Goal: Task Accomplishment & Management: Use online tool/utility

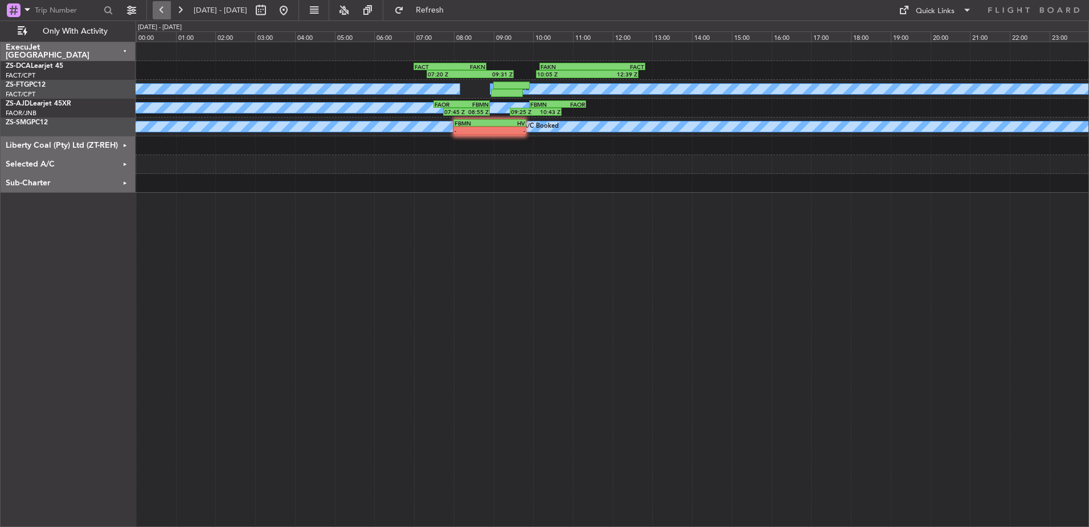
click at [162, 9] on button at bounding box center [162, 10] width 18 height 18
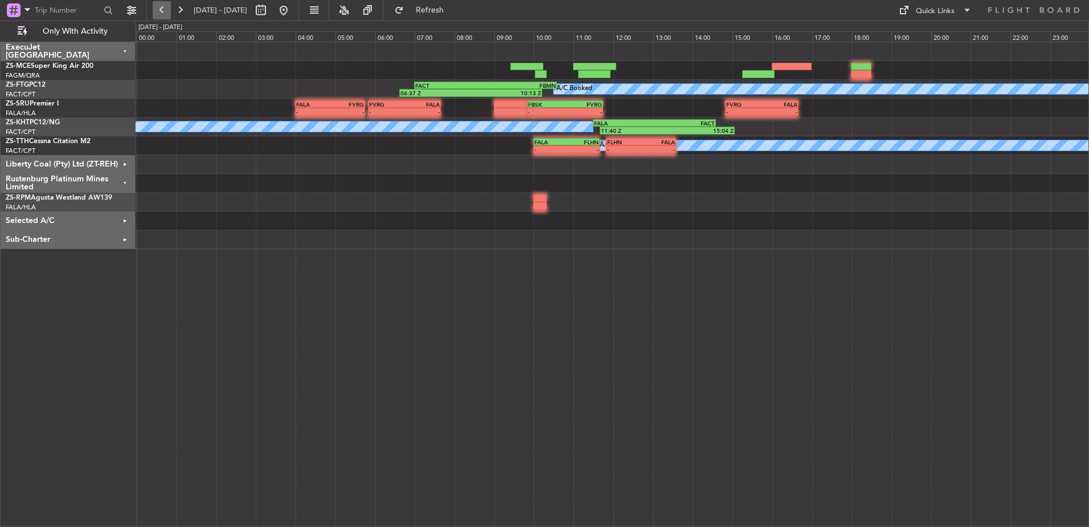
click at [162, 9] on button at bounding box center [162, 10] width 18 height 18
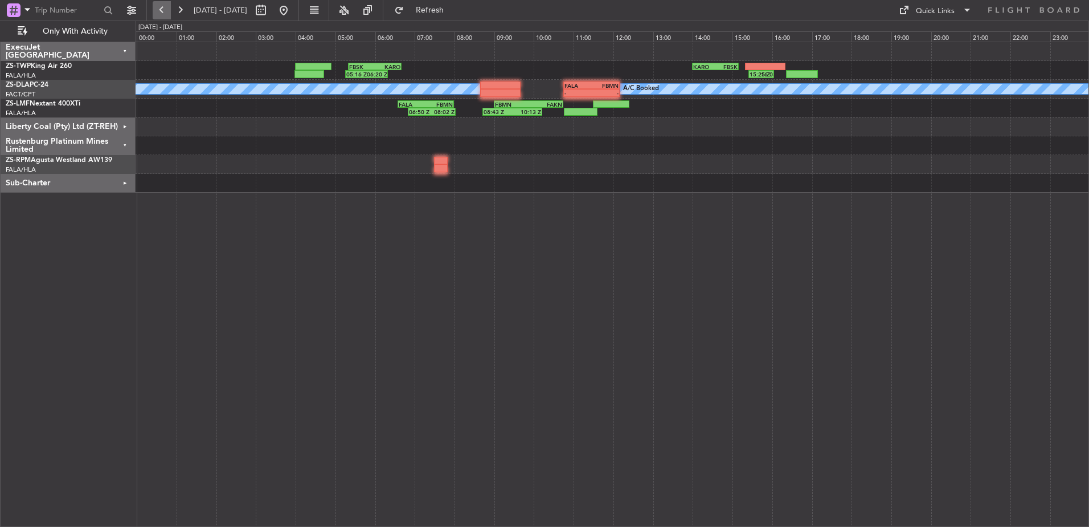
click at [162, 9] on button at bounding box center [162, 10] width 18 height 18
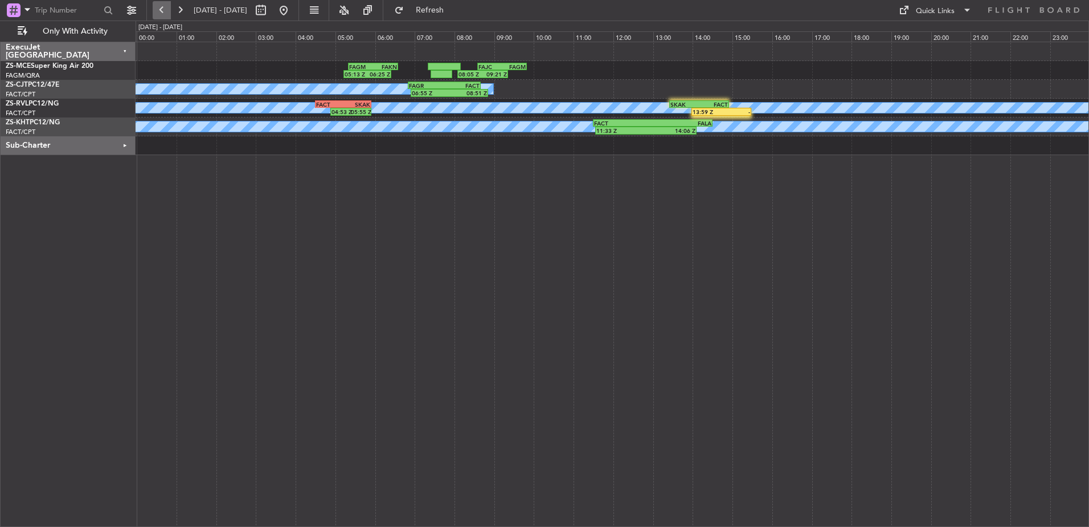
click at [162, 9] on button at bounding box center [162, 10] width 18 height 18
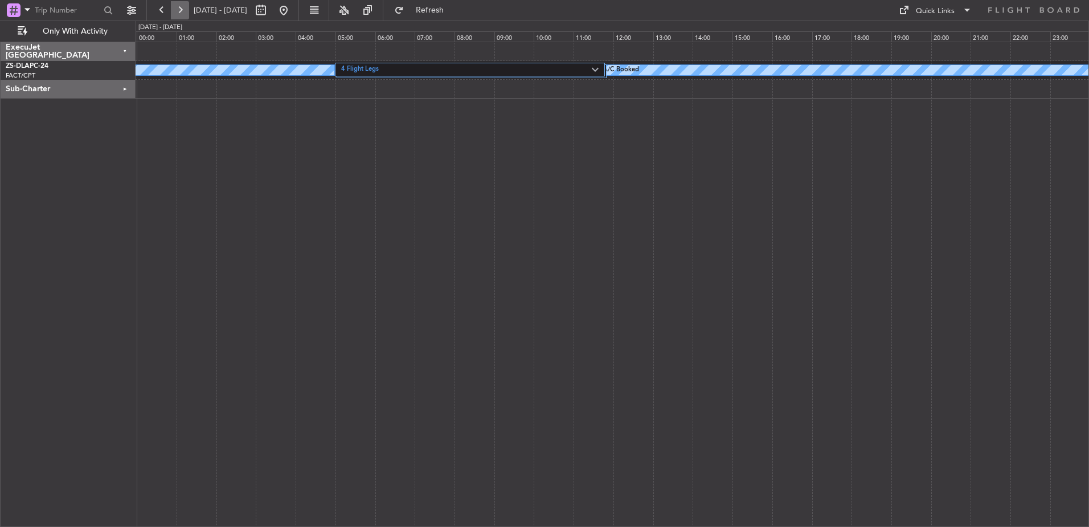
click at [177, 9] on button at bounding box center [180, 10] width 18 height 18
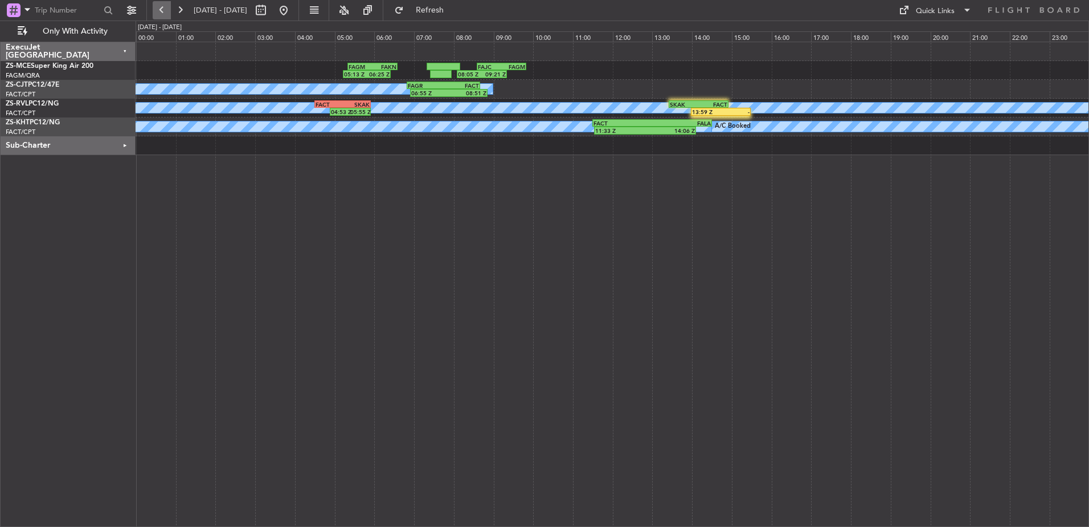
click at [161, 10] on button at bounding box center [162, 10] width 18 height 18
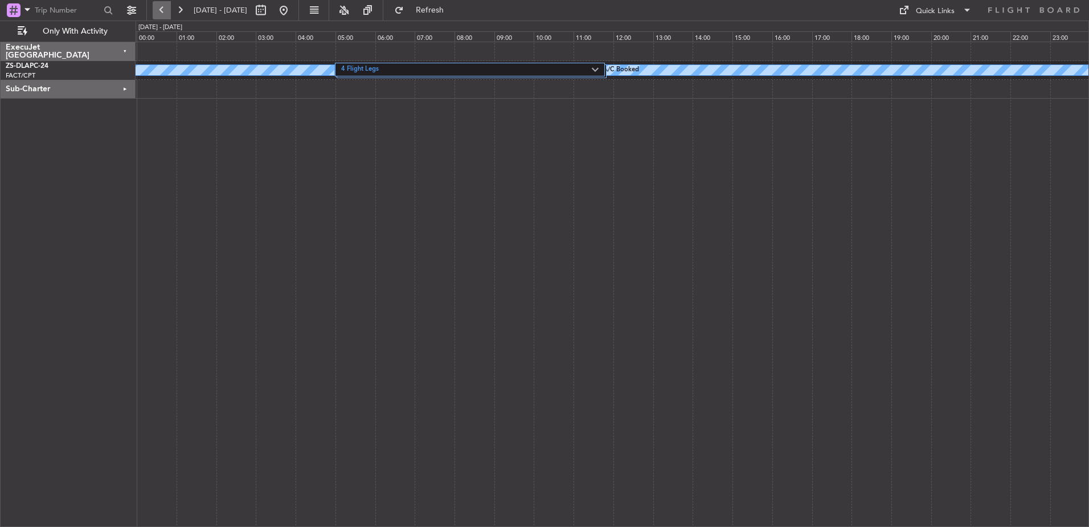
click at [159, 9] on button at bounding box center [162, 10] width 18 height 18
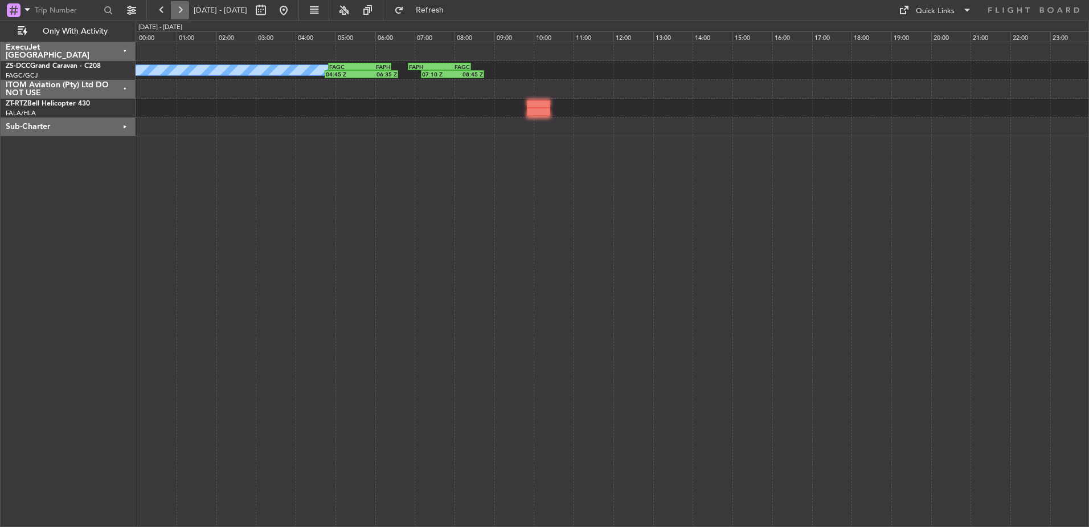
click at [183, 11] on button at bounding box center [180, 10] width 18 height 18
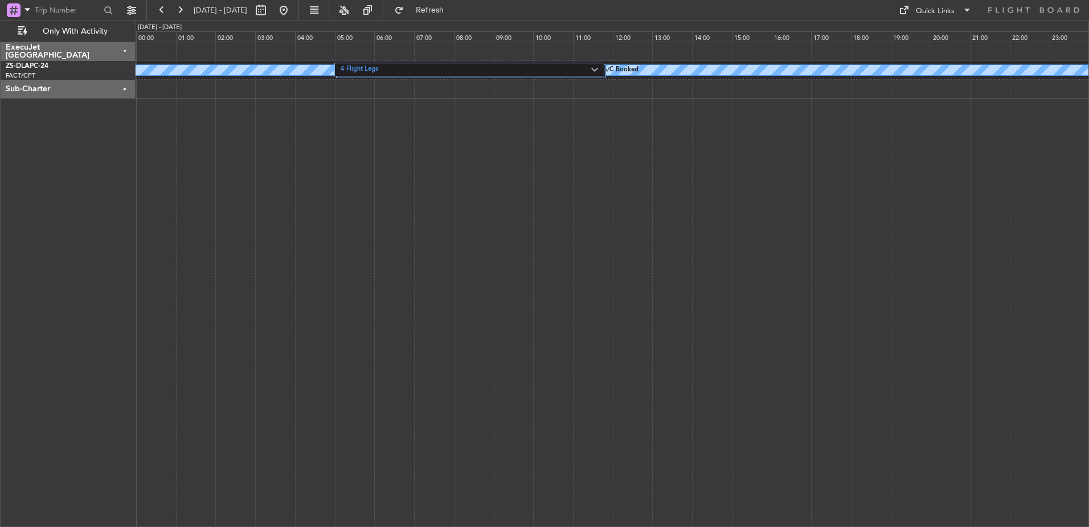
click at [124, 88] on div "Sub-Charter" at bounding box center [68, 89] width 135 height 19
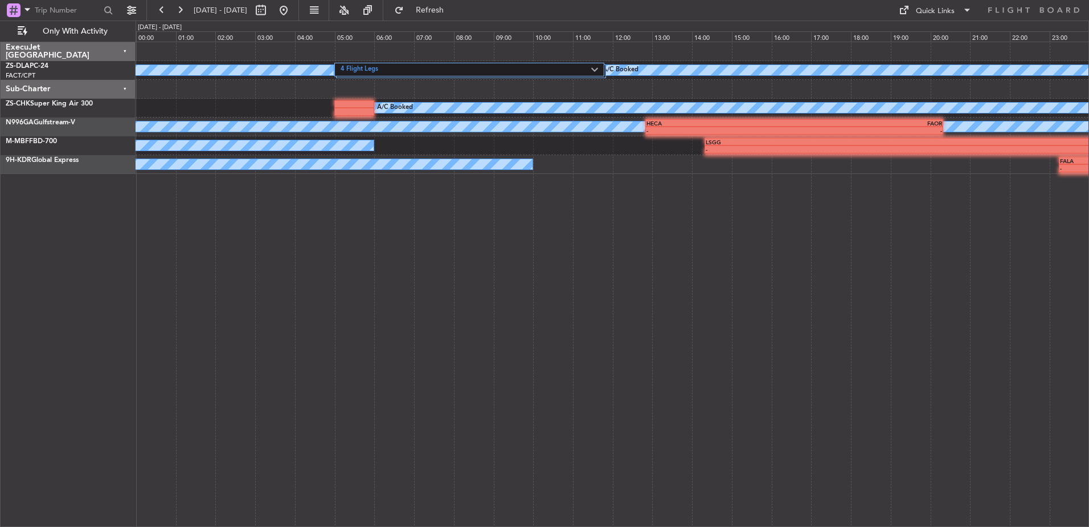
click at [125, 87] on div "Sub-Charter" at bounding box center [68, 89] width 135 height 19
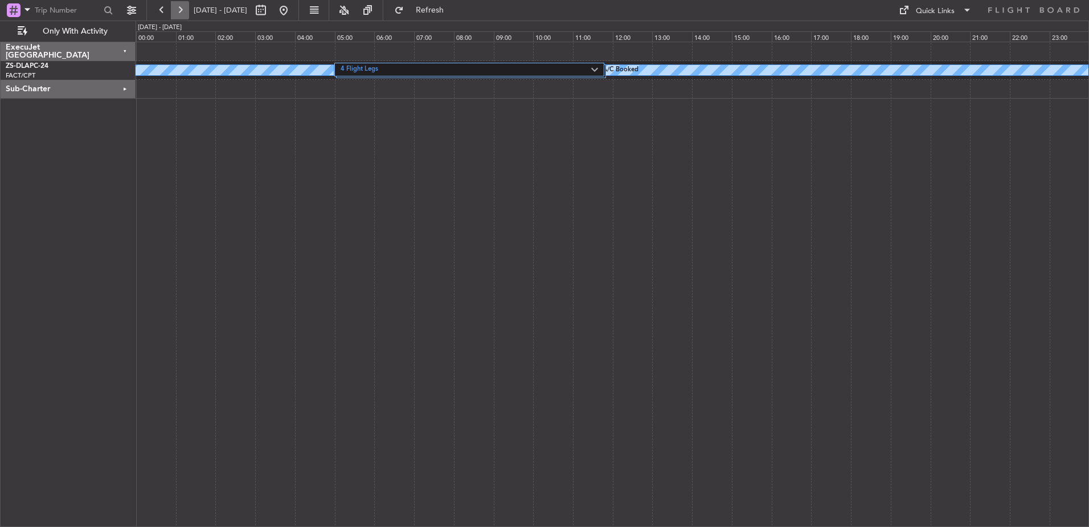
click at [184, 10] on button at bounding box center [180, 10] width 18 height 18
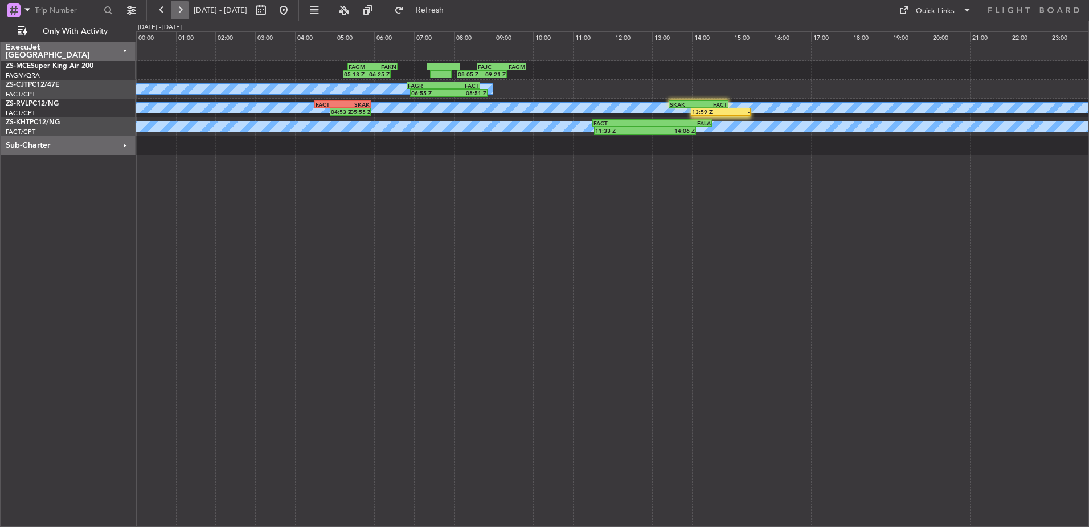
click at [179, 6] on button at bounding box center [180, 10] width 18 height 18
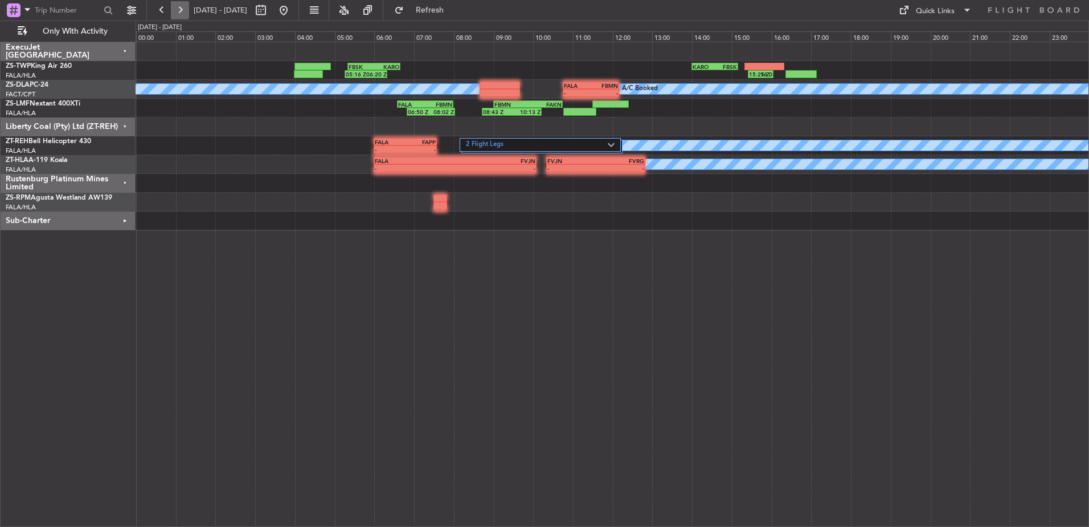
click at [178, 8] on button at bounding box center [180, 10] width 18 height 18
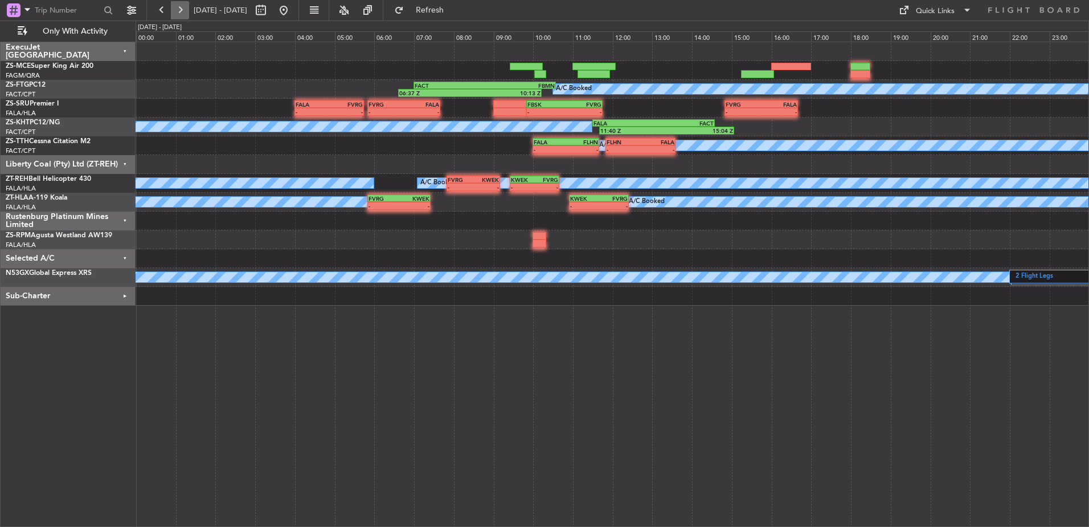
click at [183, 8] on button at bounding box center [180, 10] width 18 height 18
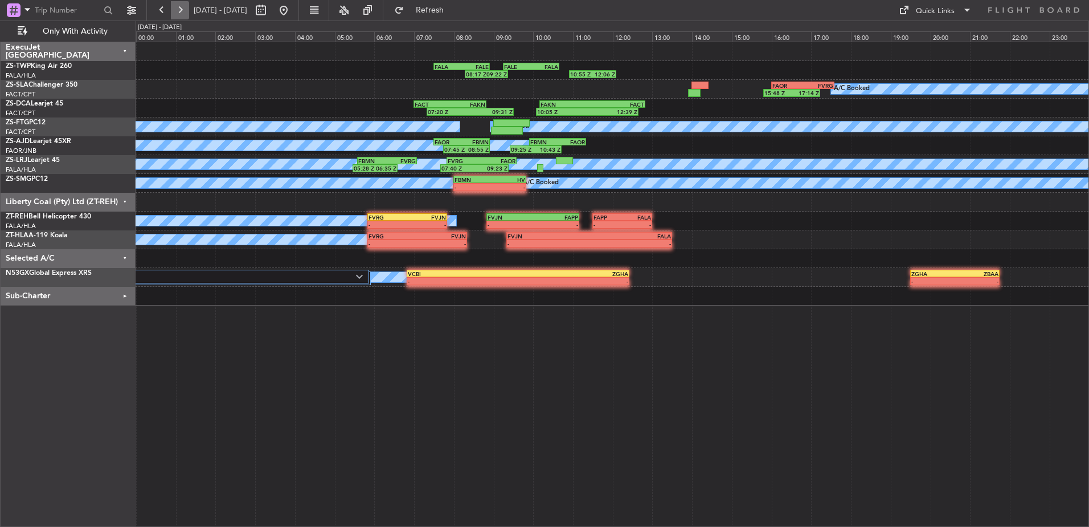
click at [183, 9] on button at bounding box center [180, 10] width 18 height 18
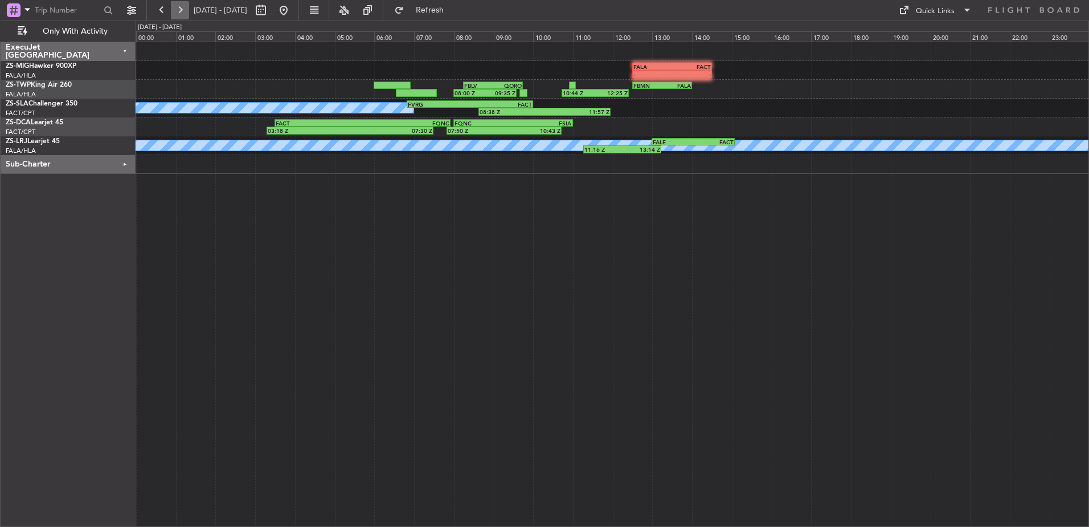
click at [183, 10] on button at bounding box center [180, 10] width 18 height 18
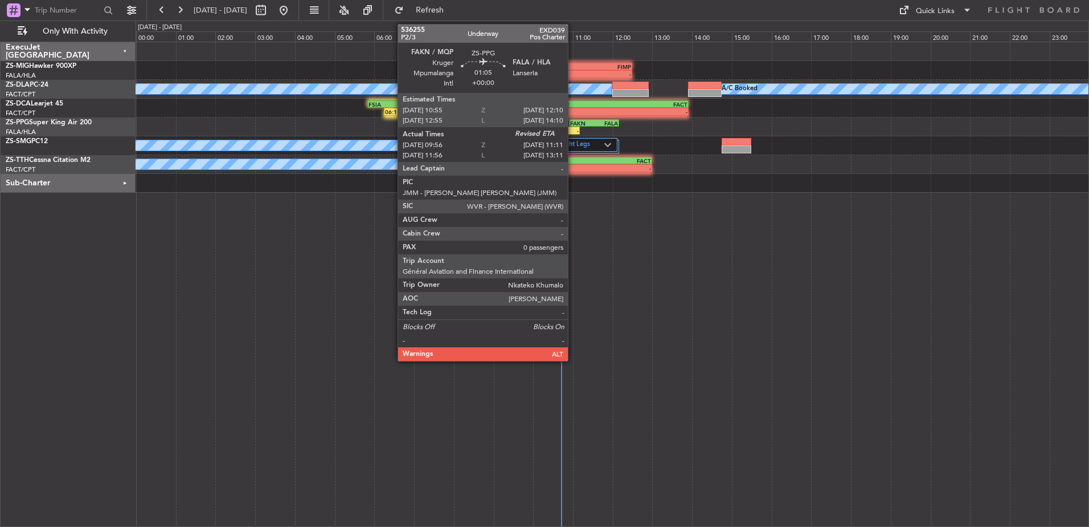
click at [573, 130] on div "-" at bounding box center [567, 130] width 24 height 7
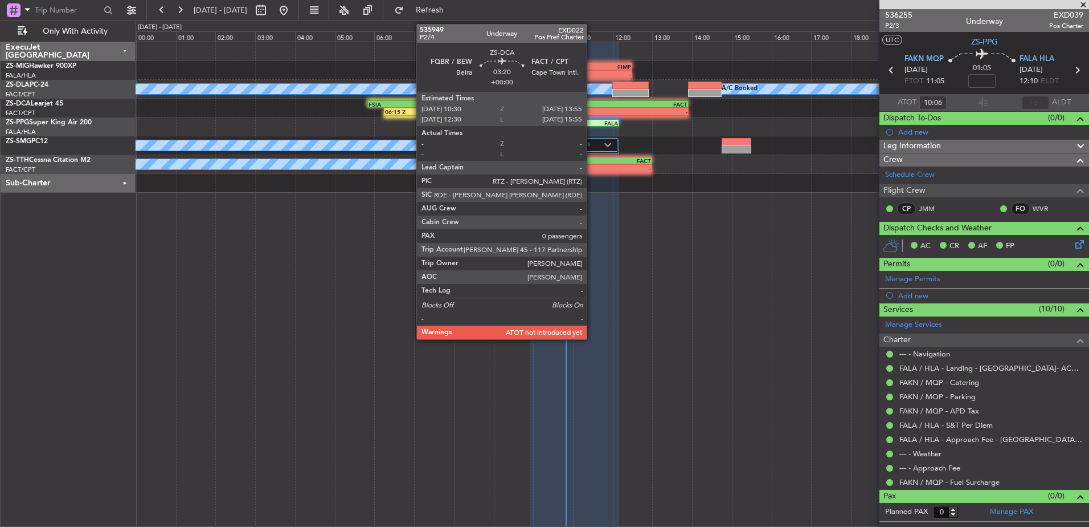
click at [592, 112] on div "-" at bounding box center [587, 111] width 67 height 7
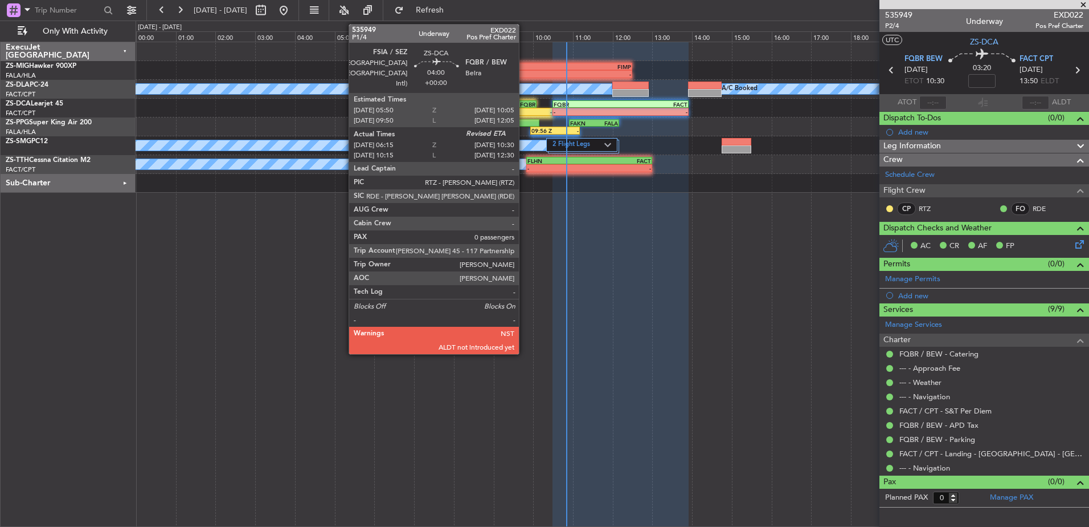
click at [524, 104] on div "FQBR" at bounding box center [493, 104] width 83 height 7
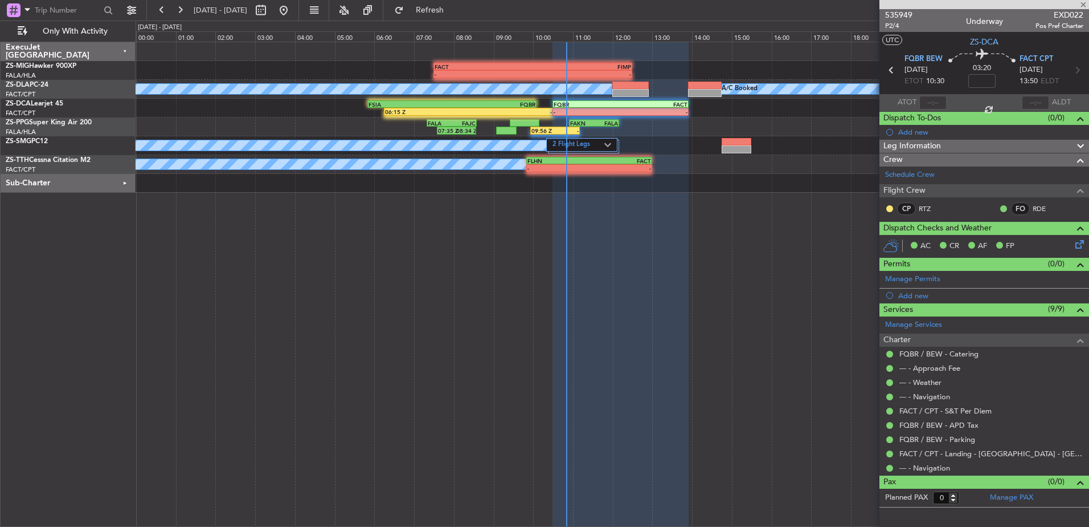
type input "06:25"
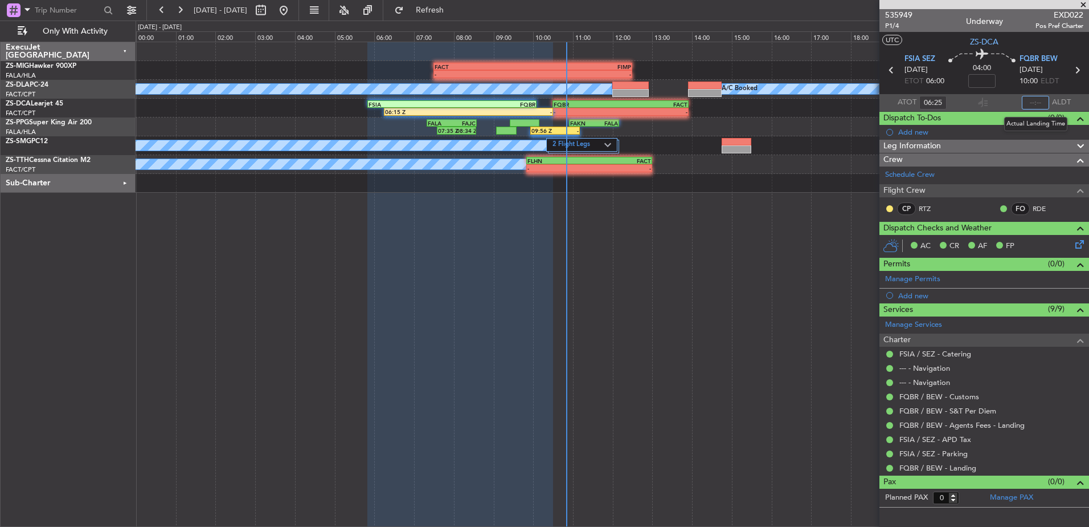
click at [1042, 101] on input "text" at bounding box center [1035, 103] width 27 height 14
type input "10:21"
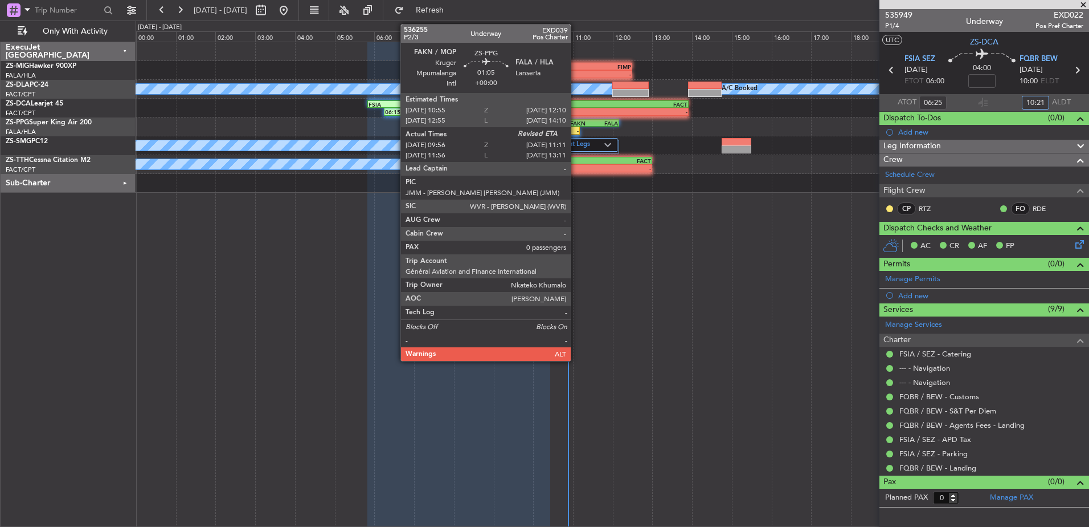
click at [576, 130] on div "-" at bounding box center [567, 130] width 24 height 7
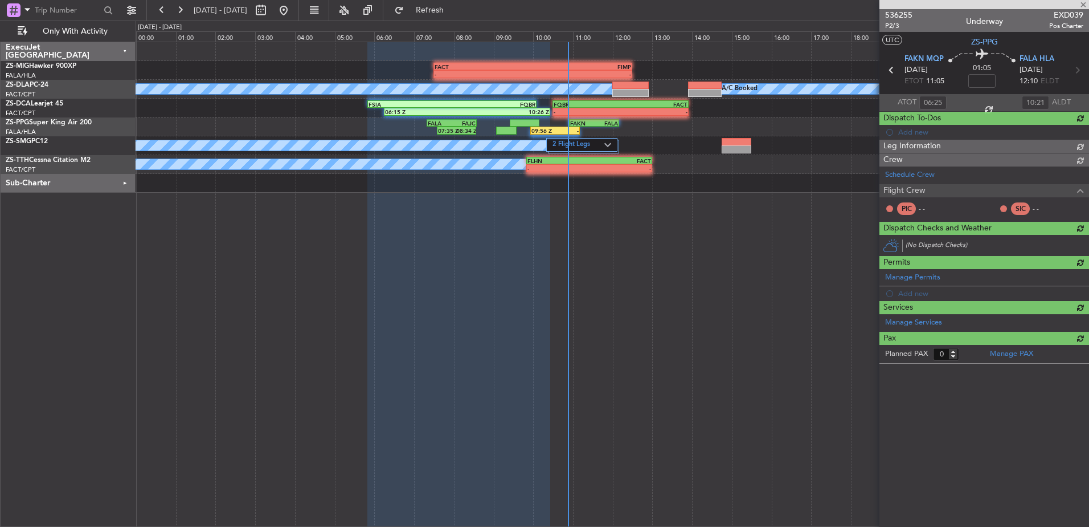
type input "10:06"
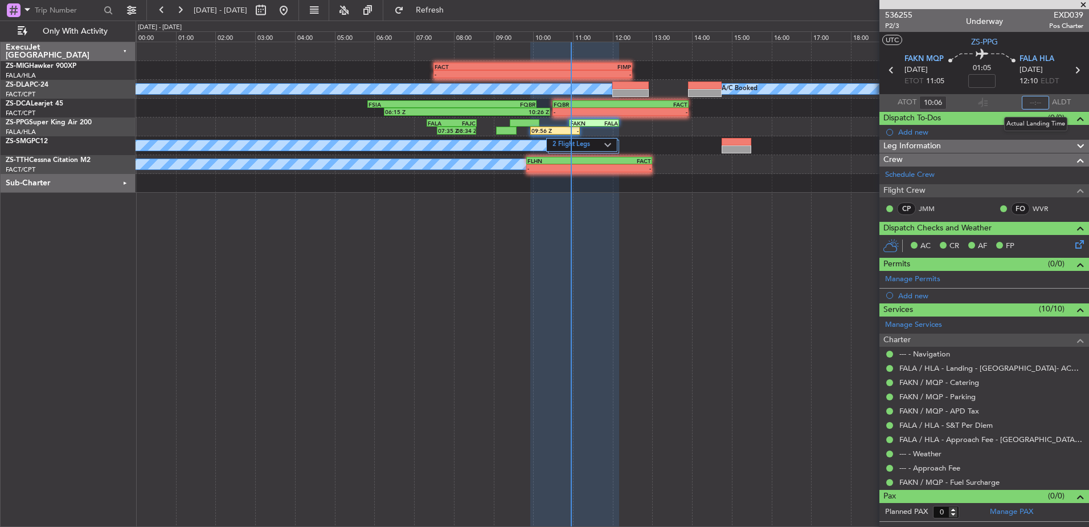
click at [1038, 104] on input "text" at bounding box center [1035, 103] width 27 height 14
type input "10:56"
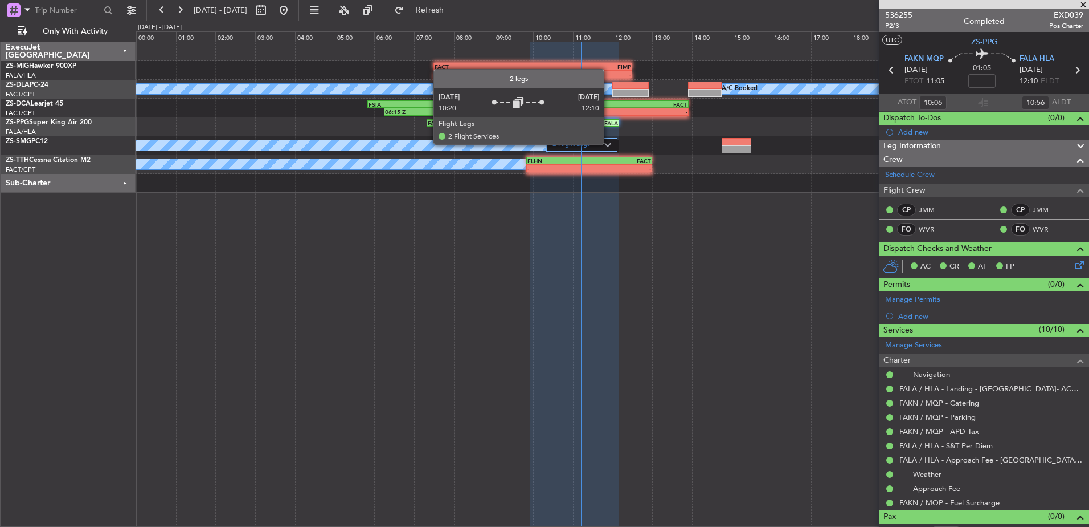
click at [609, 144] on img at bounding box center [608, 144] width 7 height 5
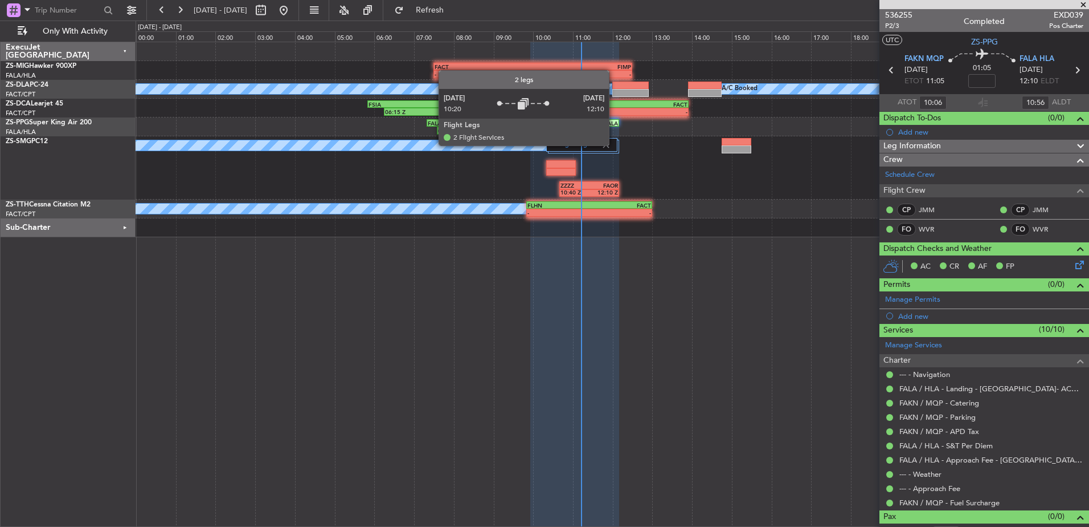
click at [614, 145] on div "2 Flight Legs" at bounding box center [581, 145] width 71 height 14
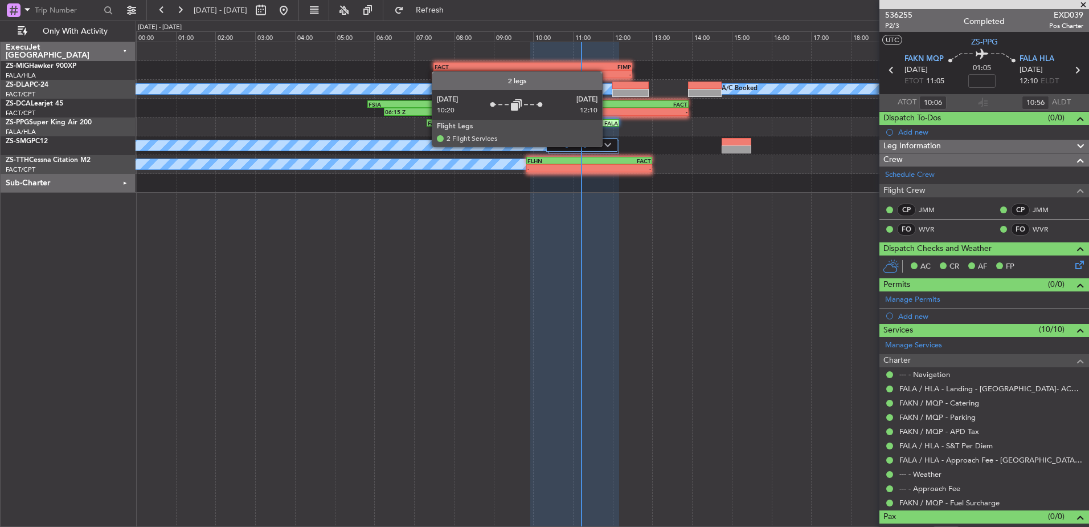
click at [607, 145] on img at bounding box center [608, 144] width 7 height 5
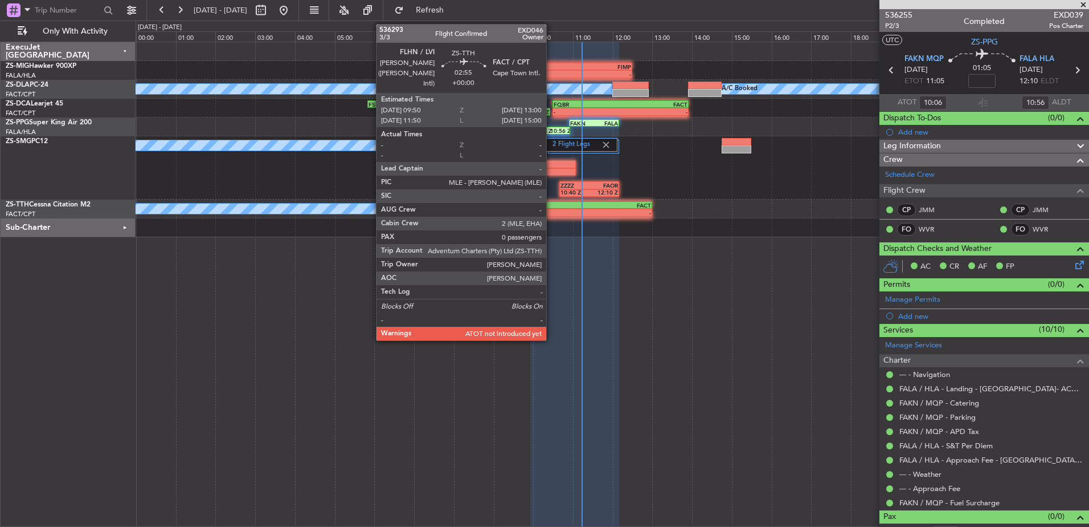
click at [552, 206] on div "FLHN" at bounding box center [559, 205] width 62 height 7
